Goal: Task Accomplishment & Management: Manage account settings

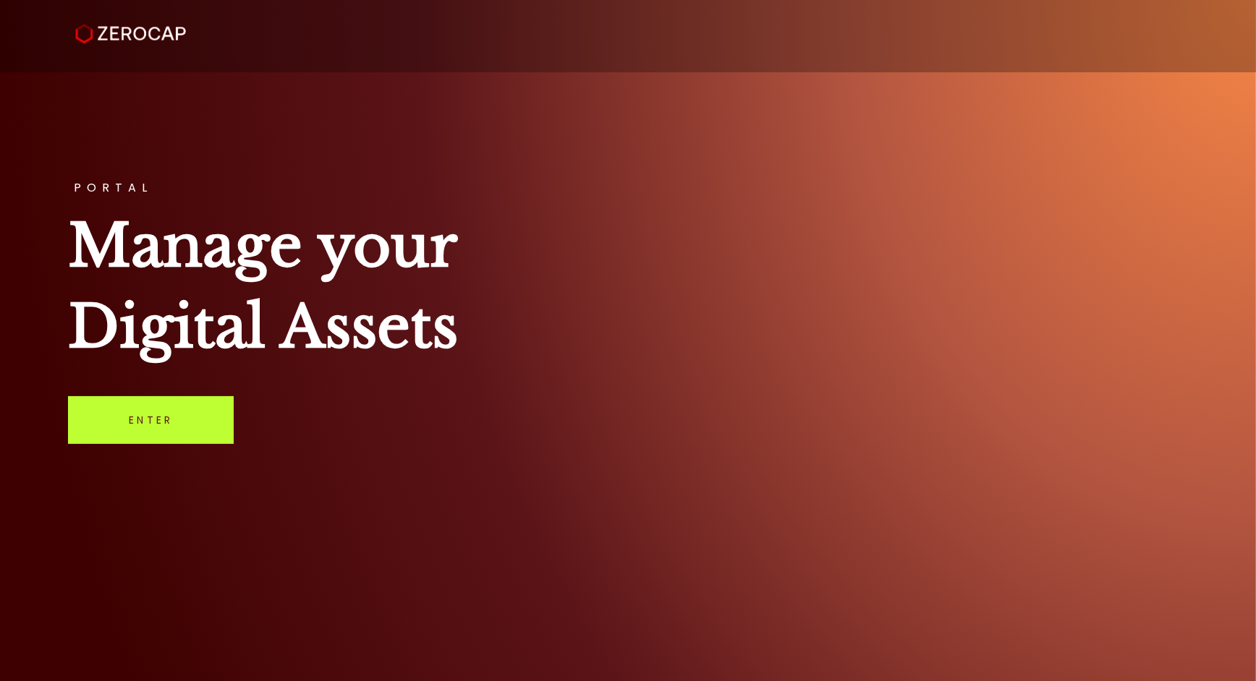
click at [146, 412] on link "Enter" at bounding box center [151, 420] width 166 height 48
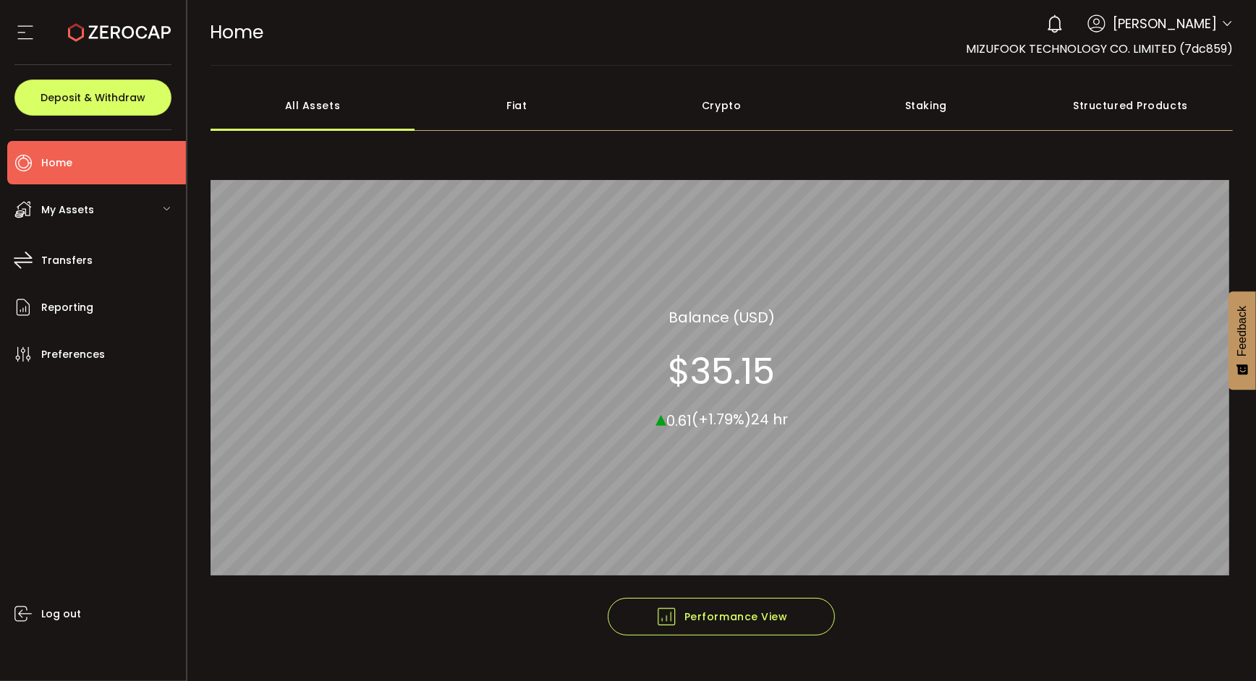
click at [76, 216] on span "My Assets" at bounding box center [67, 210] width 53 height 21
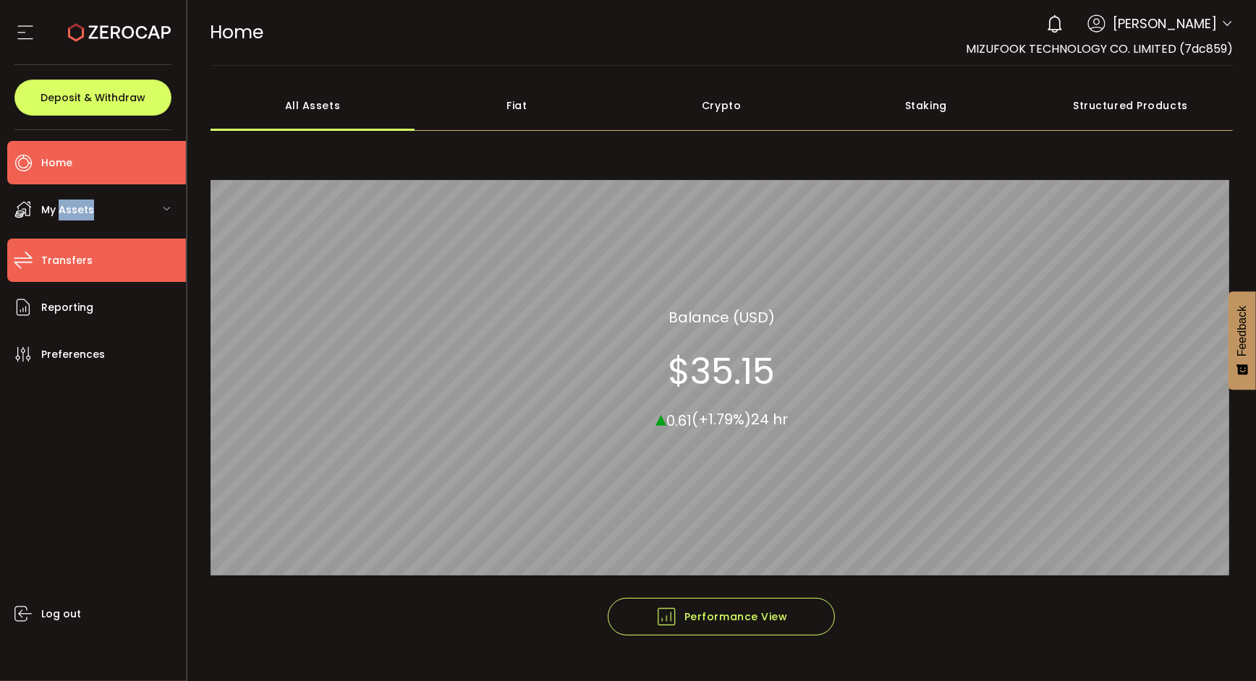
click at [86, 268] on span "Transfers" at bounding box center [66, 260] width 51 height 21
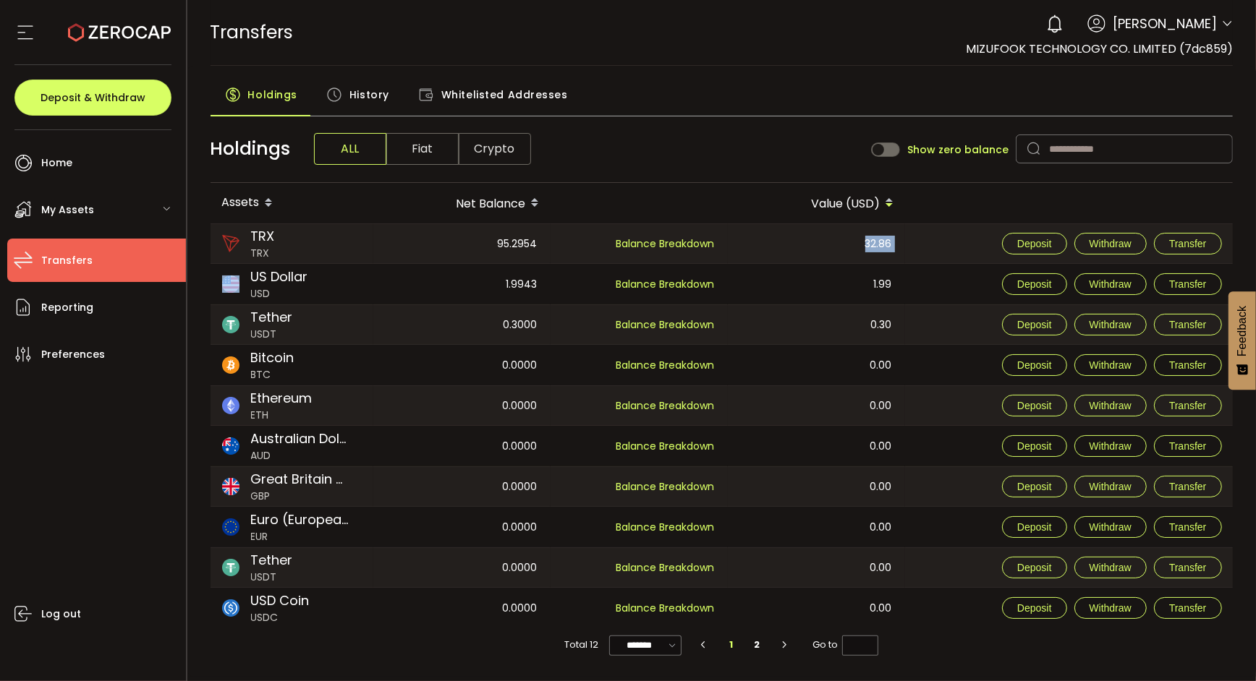
drag, startPoint x: 866, startPoint y: 245, endPoint x: 903, endPoint y: 245, distance: 37.6
click at [903, 245] on tr "TRX TRX 95.2954 Custody 95.2954 Balance Breakdown 32.86 Deposit Withdraw Transf…" at bounding box center [721, 243] width 1023 height 41
click at [929, 250] on div "Deposit Withdraw Transfer" at bounding box center [1069, 243] width 328 height 39
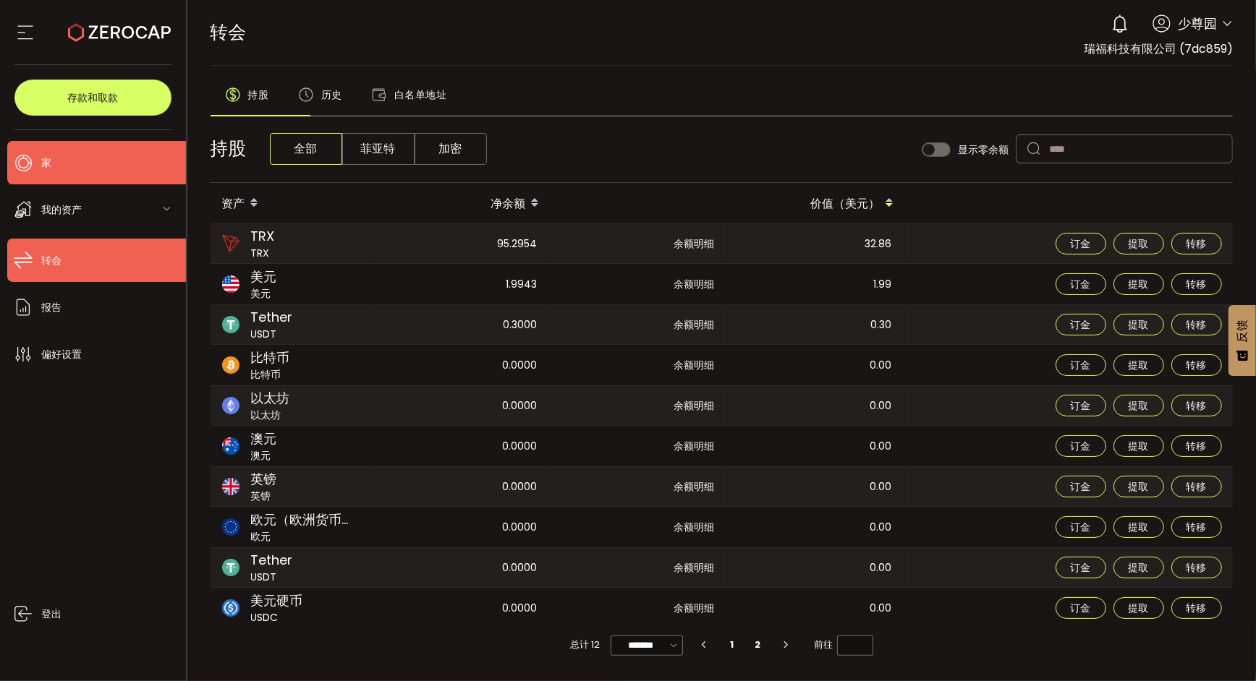
click at [61, 147] on li "家" at bounding box center [96, 162] width 179 height 43
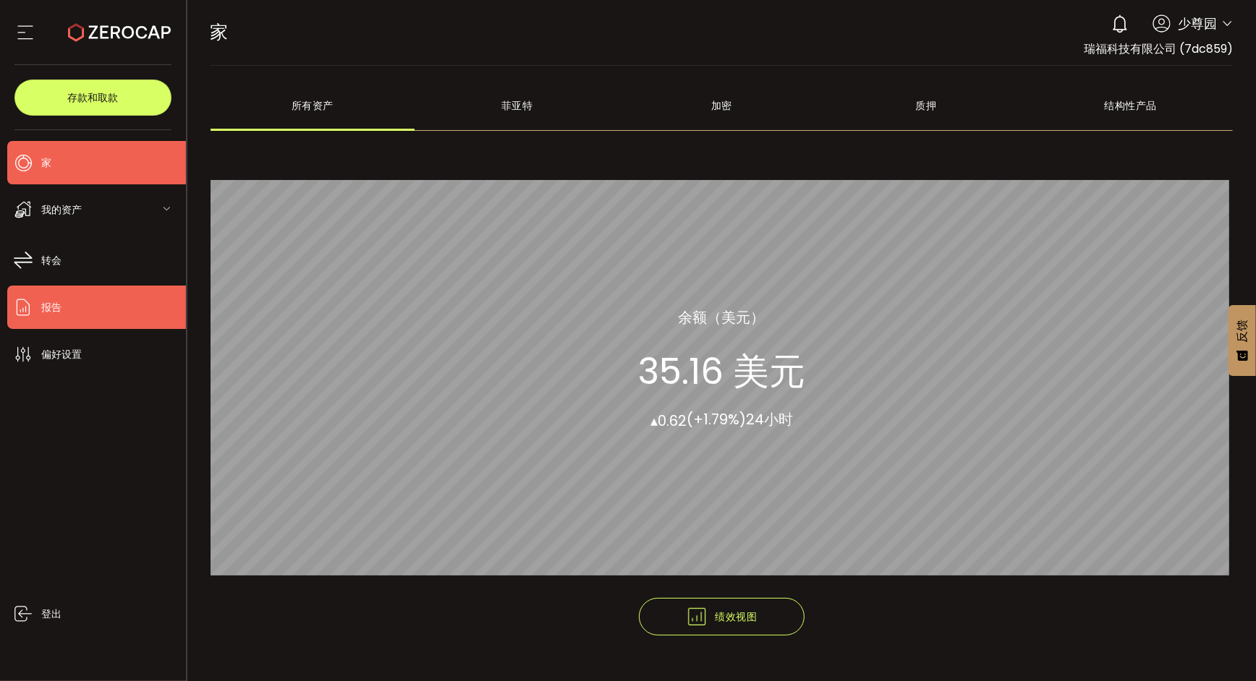
click at [86, 325] on li "报告" at bounding box center [96, 307] width 179 height 43
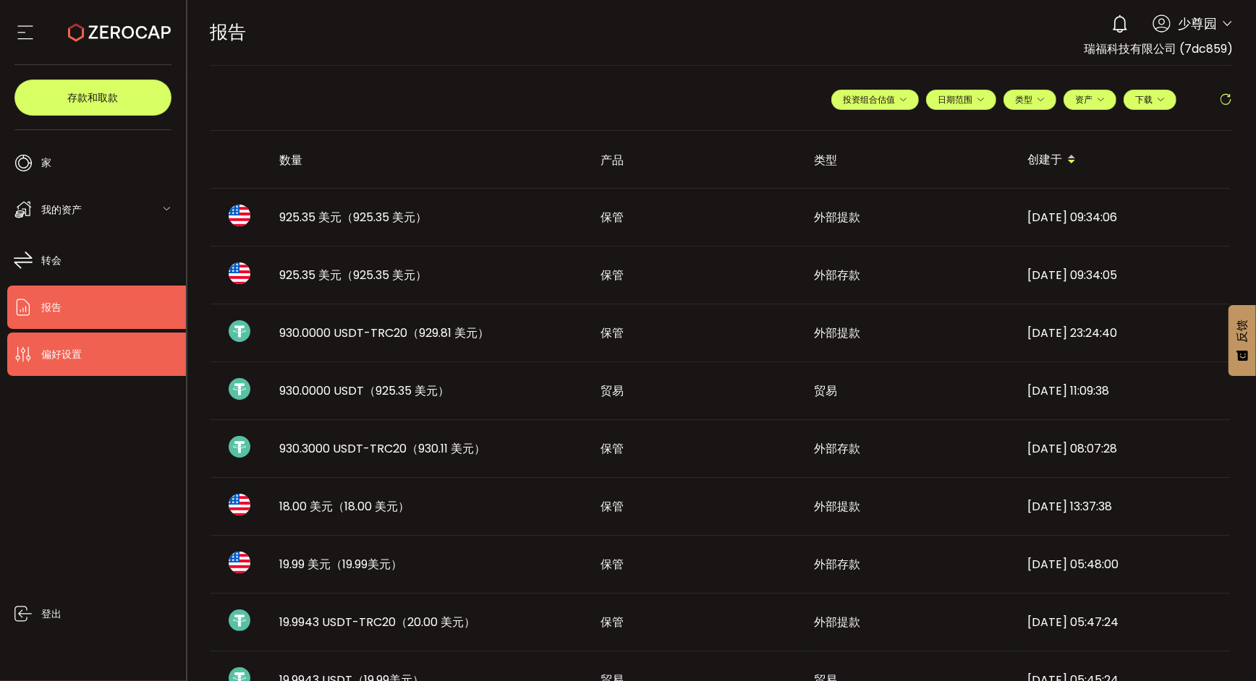
click at [88, 336] on li "偏好设置" at bounding box center [96, 354] width 179 height 43
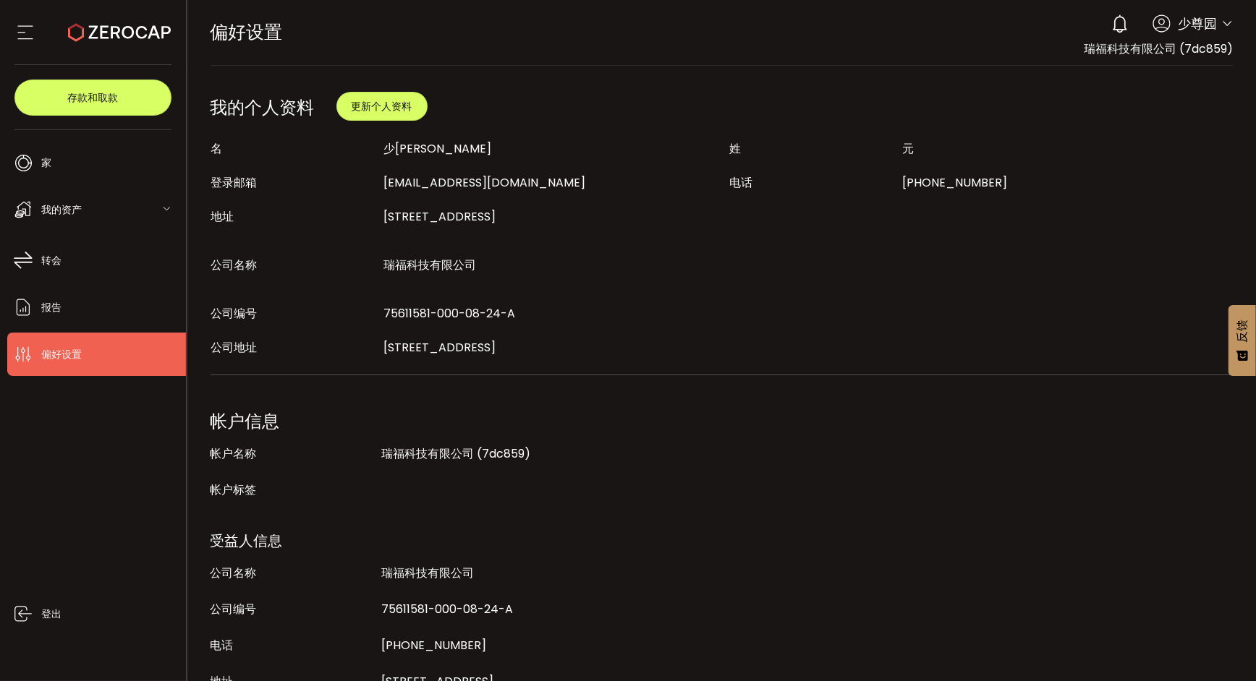
click at [1200, 25] on font "少尊园" at bounding box center [1196, 23] width 39 height 18
click at [1227, 25] on icon at bounding box center [1227, 24] width 12 height 12
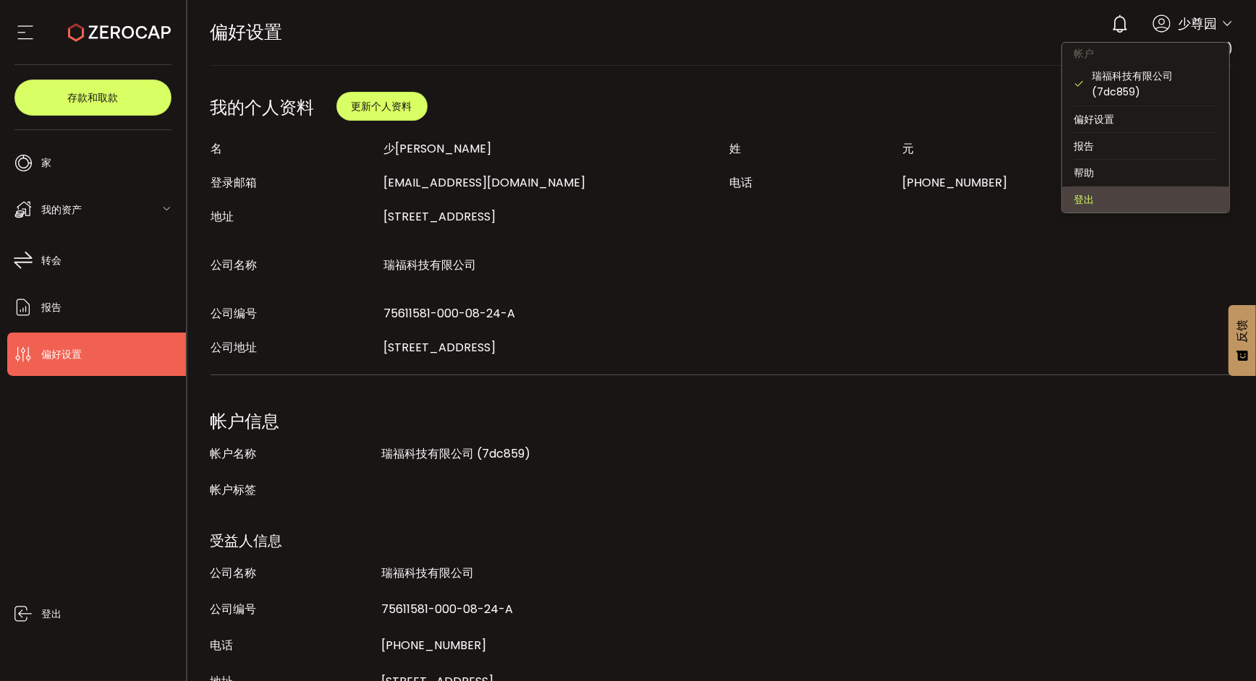
click at [1104, 202] on li "登出" at bounding box center [1145, 200] width 167 height 26
